Goal: Transaction & Acquisition: Subscribe to service/newsletter

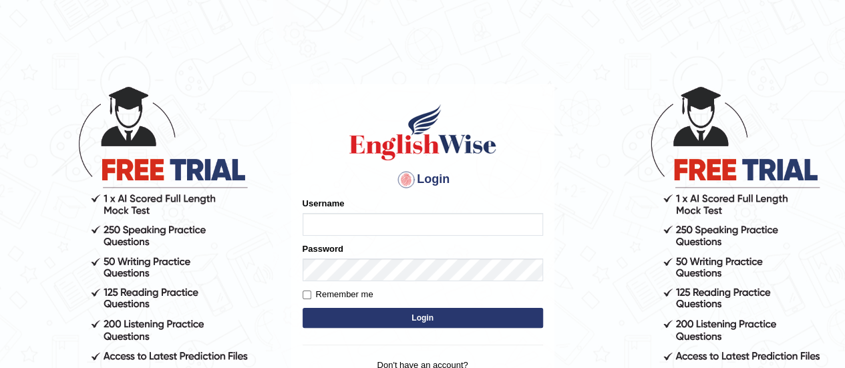
type input "Amrita04"
click at [321, 309] on button "Login" at bounding box center [423, 318] width 241 height 20
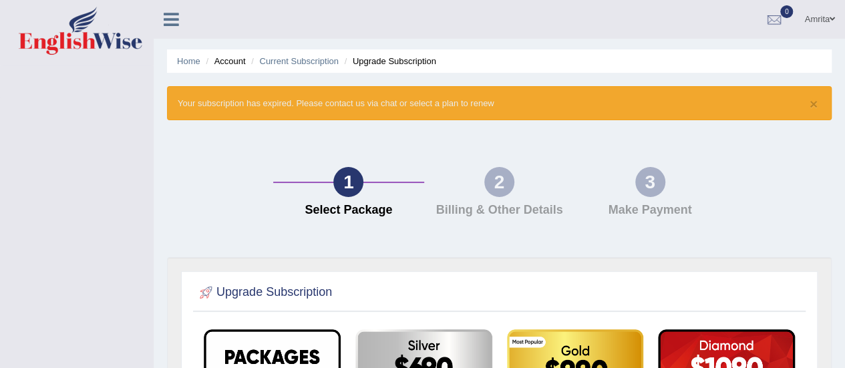
click at [166, 17] on icon at bounding box center [171, 19] width 15 height 17
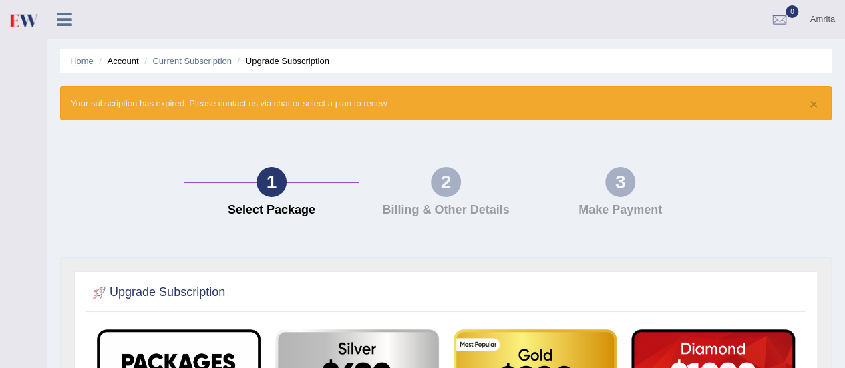
click at [79, 62] on link "Home" at bounding box center [81, 61] width 23 height 10
